Goal: Task Accomplishment & Management: Use online tool/utility

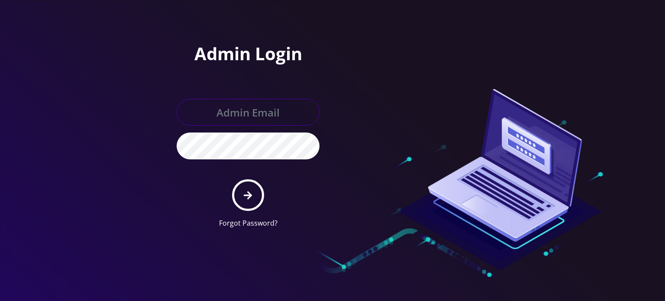
type input "[EMAIL_ADDRESS][DOMAIN_NAME]"
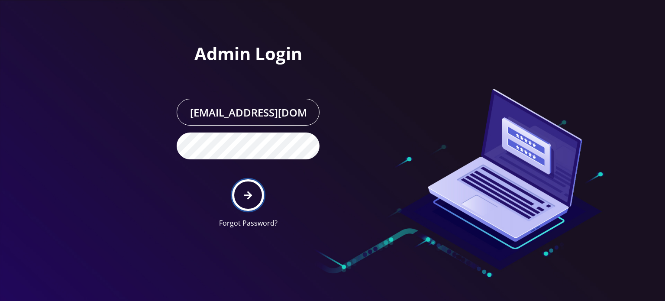
click at [252, 200] on button "submit" at bounding box center [248, 195] width 32 height 32
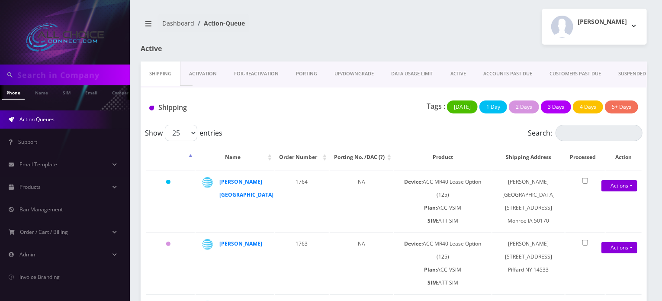
click at [60, 73] on input "text" at bounding box center [72, 75] width 110 height 16
paste input "Damonte"
type input "Damonte"
click at [44, 95] on link "Name" at bounding box center [42, 92] width 22 height 14
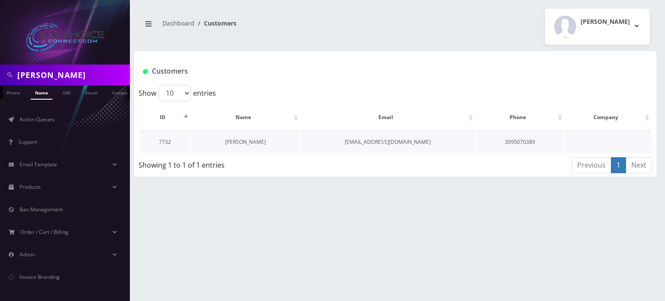
click at [251, 141] on link "Damonte Henry" at bounding box center [245, 141] width 41 height 7
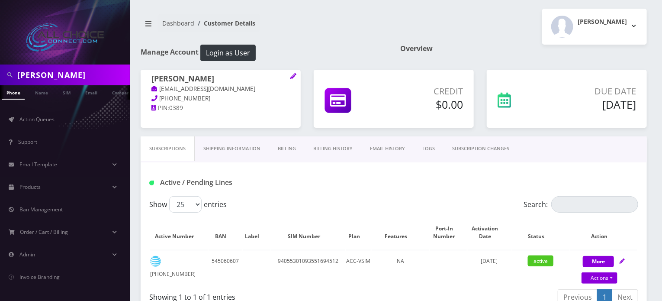
click at [336, 154] on link "Billing History" at bounding box center [333, 148] width 57 height 25
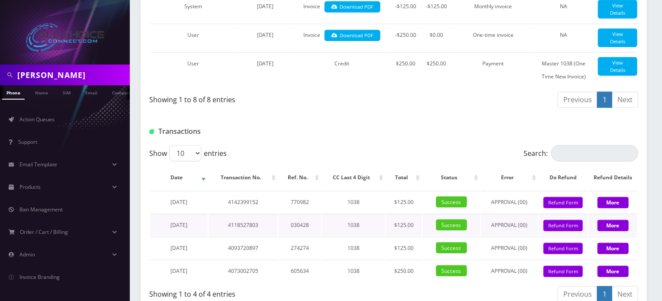
scroll to position [455, 0]
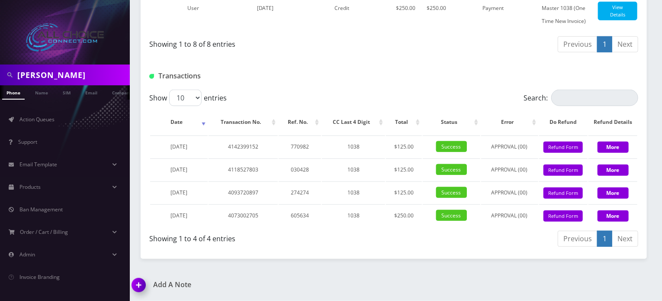
click at [298, 92] on div "Show 10 25 50 100 entries" at bounding box center [332, 98] width 367 height 16
click at [32, 71] on input "Damonte" at bounding box center [72, 75] width 110 height 16
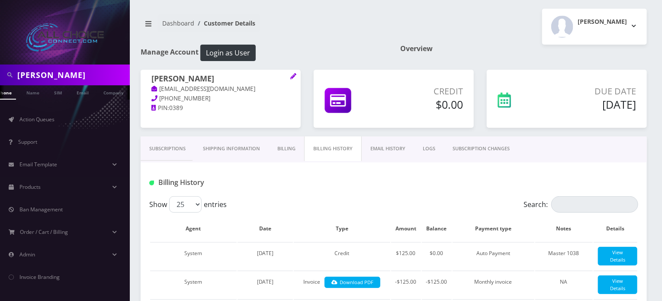
scroll to position [0, 13]
click at [190, 123] on div "Damonte Henry montehenry06@icloud.com 309-507-0389 PIN: 0389" at bounding box center [221, 99] width 160 height 58
click at [189, 171] on div "Billing History" at bounding box center [394, 179] width 507 height 34
click at [199, 147] on link "Shipping Information" at bounding box center [231, 148] width 74 height 25
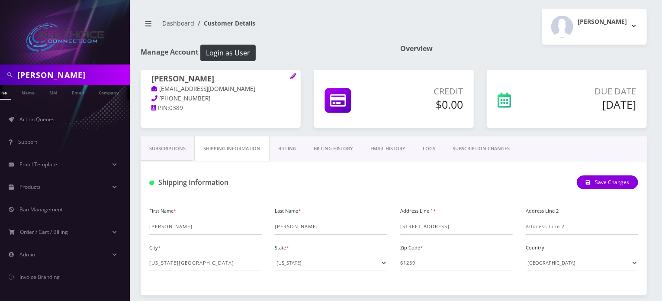
click at [314, 148] on link "Billing History" at bounding box center [333, 148] width 57 height 25
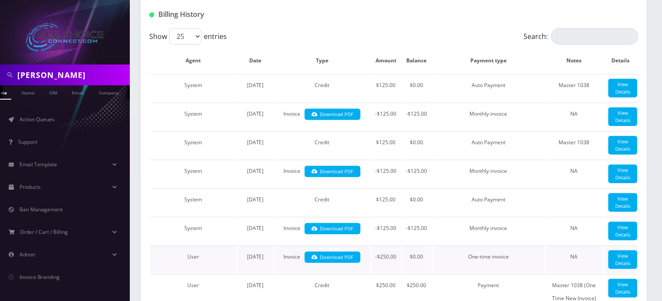
scroll to position [260, 0]
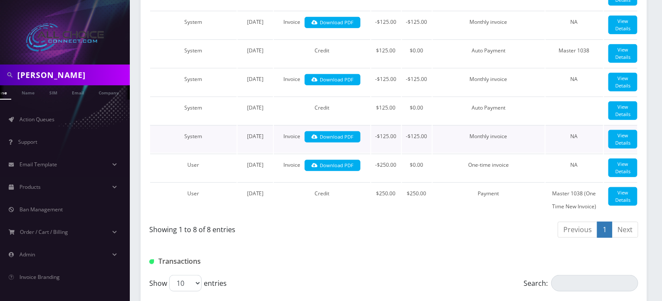
drag, startPoint x: 469, startPoint y: 187, endPoint x: 471, endPoint y: 180, distance: 7.5
click at [471, 153] on td "Monthly invoice" at bounding box center [489, 139] width 112 height 28
click at [40, 77] on input "Damonte" at bounding box center [72, 75] width 110 height 16
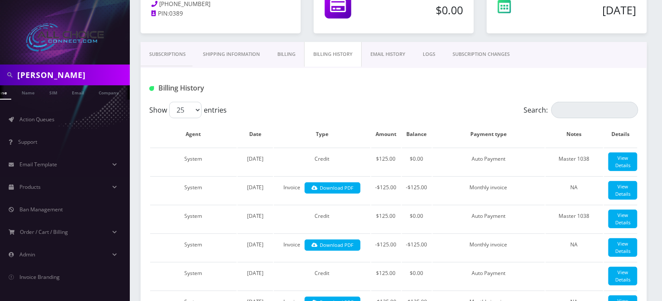
scroll to position [0, 0]
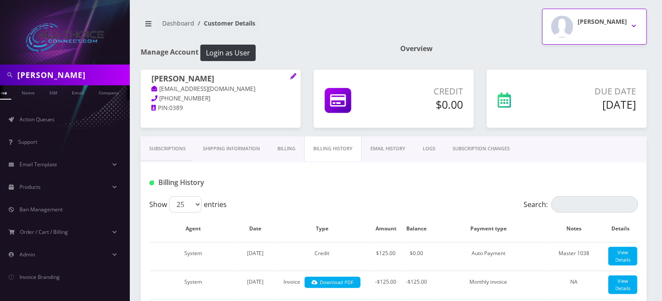
click at [620, 20] on h2 "Rob W" at bounding box center [602, 21] width 49 height 7
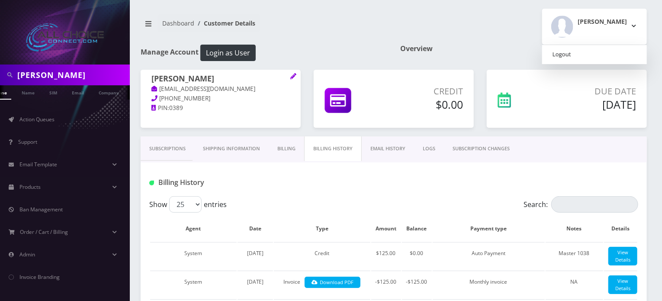
click at [596, 52] on link "Logout" at bounding box center [594, 54] width 105 height 12
